Goal: Transaction & Acquisition: Purchase product/service

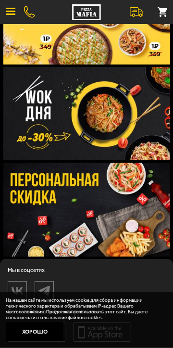
scroll to position [758, 0]
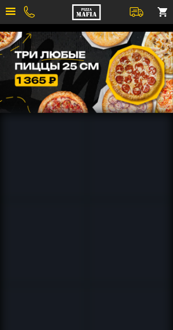
click at [13, 8] on span "button" at bounding box center [11, 8] width 10 height 1
click at [16, 11] on button "button" at bounding box center [10, 11] width 21 height 21
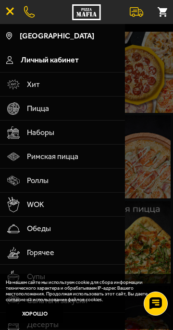
click at [50, 131] on span "Наборы" at bounding box center [73, 133] width 92 height 24
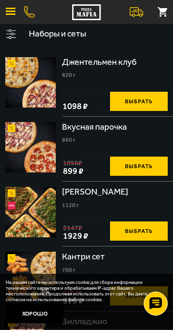
click at [40, 74] on img at bounding box center [30, 82] width 50 height 50
click at [73, 138] on span "860 г" at bounding box center [68, 140] width 13 height 7
click at [41, 145] on img at bounding box center [30, 147] width 50 height 50
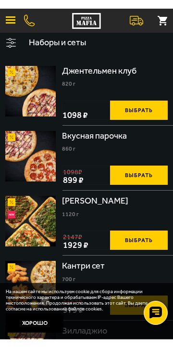
scroll to position [75, 0]
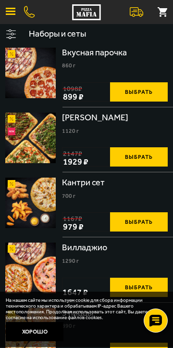
click at [33, 200] on img at bounding box center [30, 202] width 50 height 50
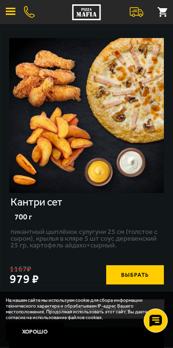
scroll to position [30, 0]
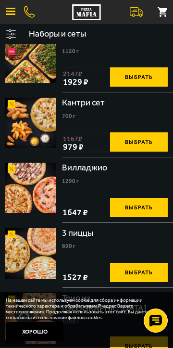
scroll to position [163, 0]
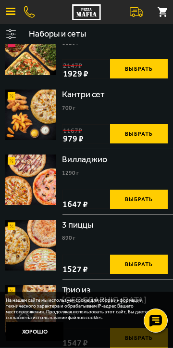
click at [29, 193] on img at bounding box center [30, 179] width 50 height 50
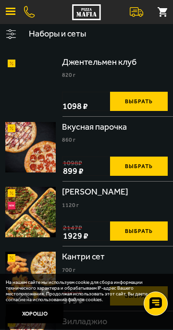
scroll to position [163, 0]
